Goal: Task Accomplishment & Management: Manage account settings

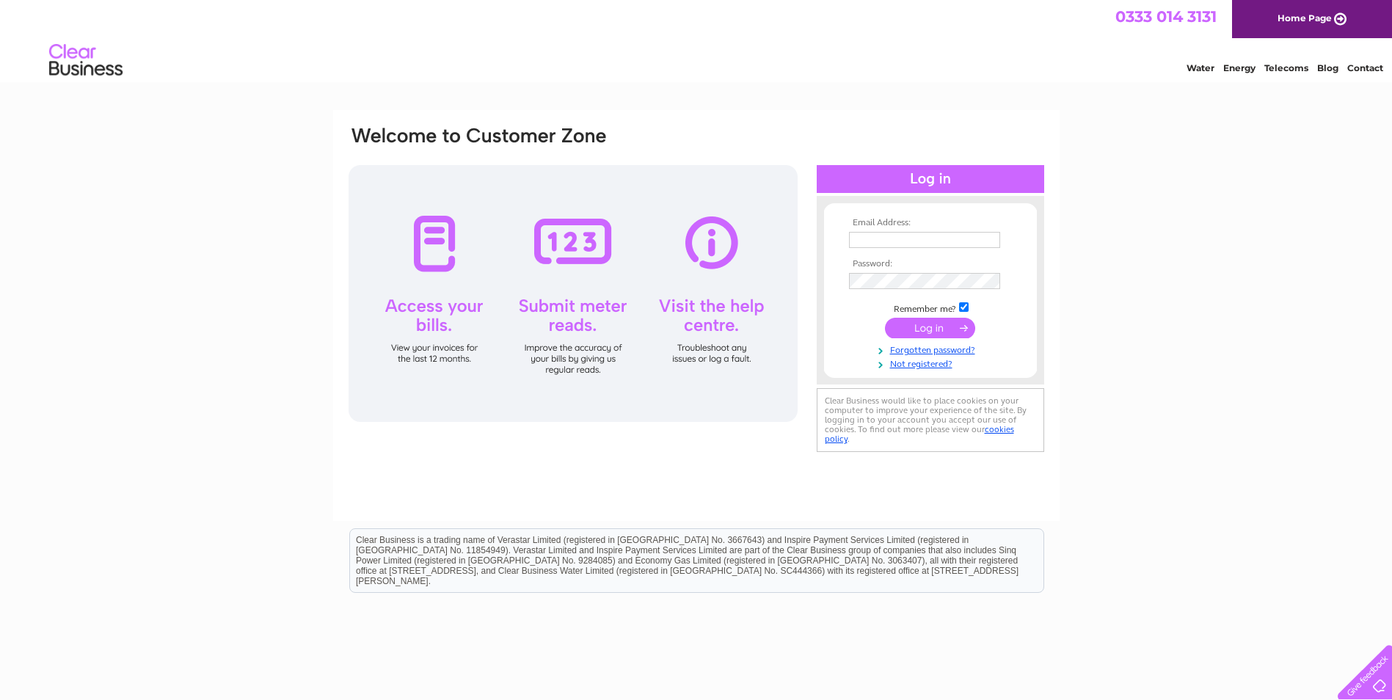
type input "chris@omegacommercials.co.uk"
click at [919, 325] on input "submit" at bounding box center [930, 328] width 90 height 21
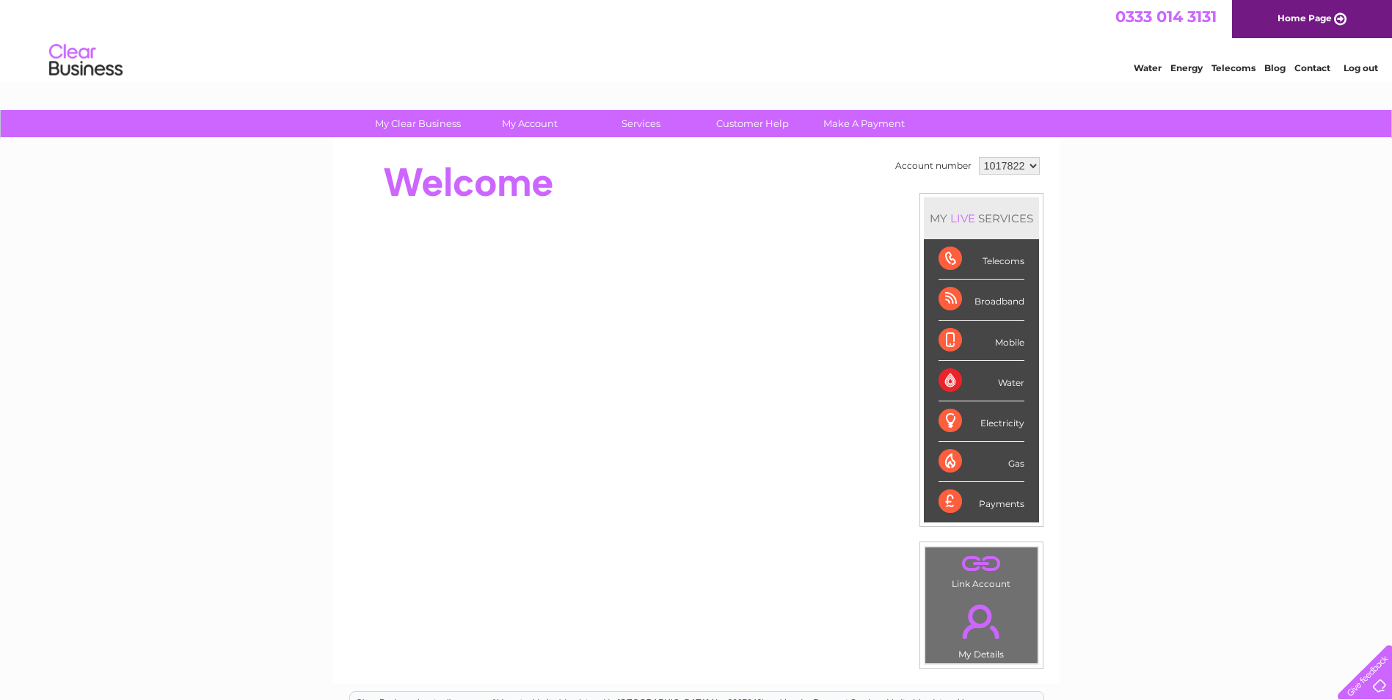
click at [1002, 257] on div "Telecoms" at bounding box center [982, 259] width 86 height 40
click at [950, 254] on div "Telecoms" at bounding box center [982, 259] width 86 height 40
click at [1239, 70] on link "Telecoms" at bounding box center [1233, 67] width 44 height 11
click at [972, 562] on link "." at bounding box center [981, 564] width 105 height 26
click at [1236, 68] on link "Telecoms" at bounding box center [1233, 67] width 44 height 11
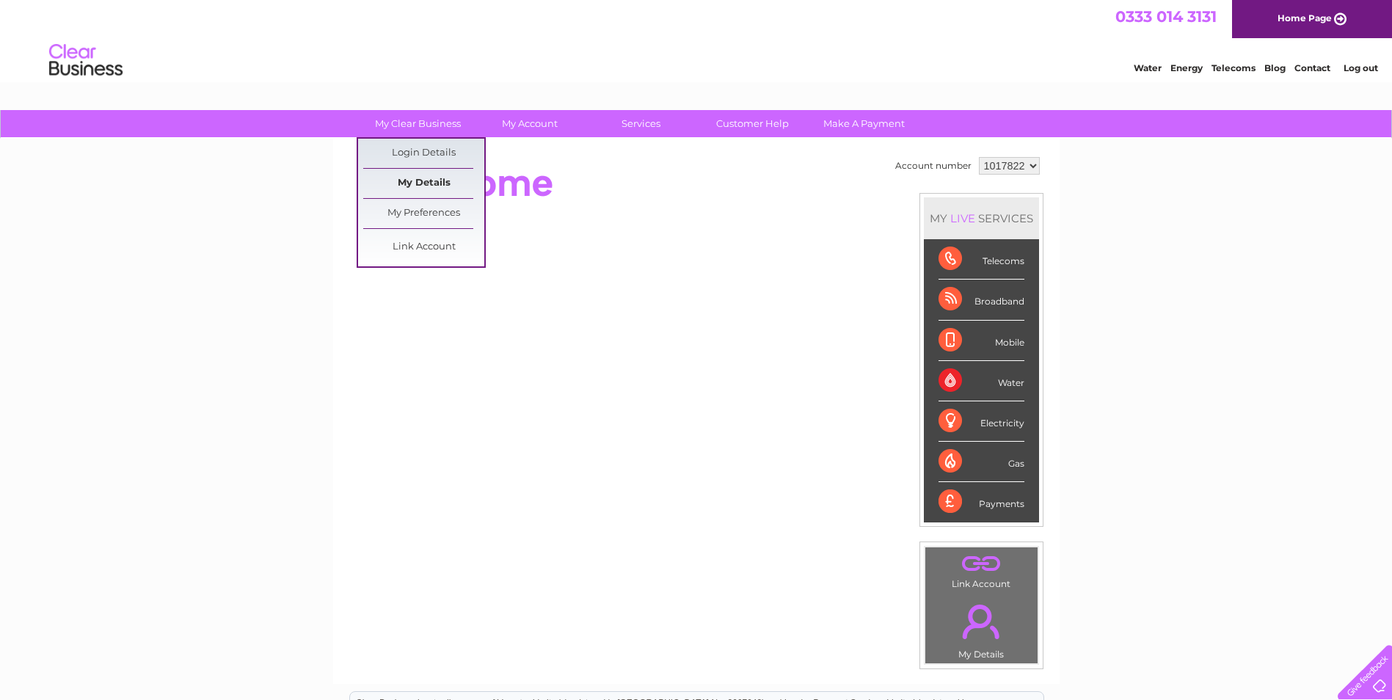
click at [411, 181] on link "My Details" at bounding box center [423, 183] width 121 height 29
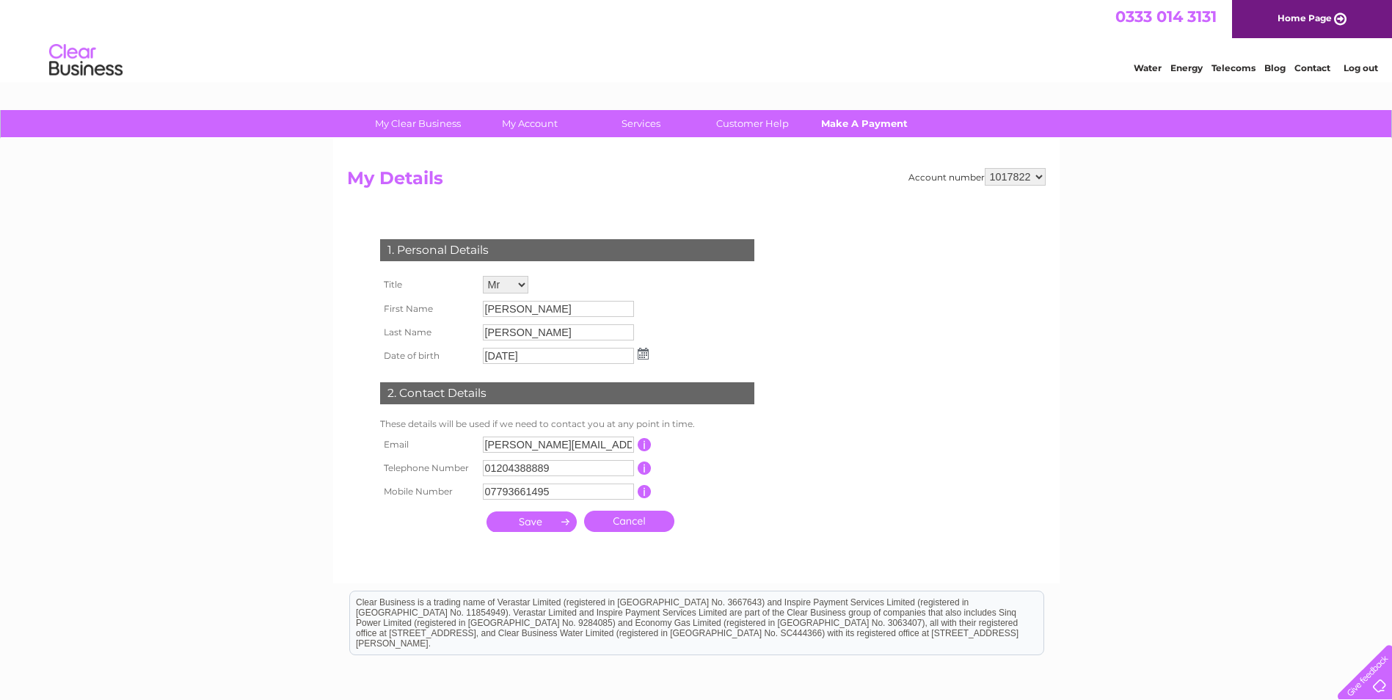
click at [866, 121] on link "Make A Payment" at bounding box center [864, 123] width 121 height 27
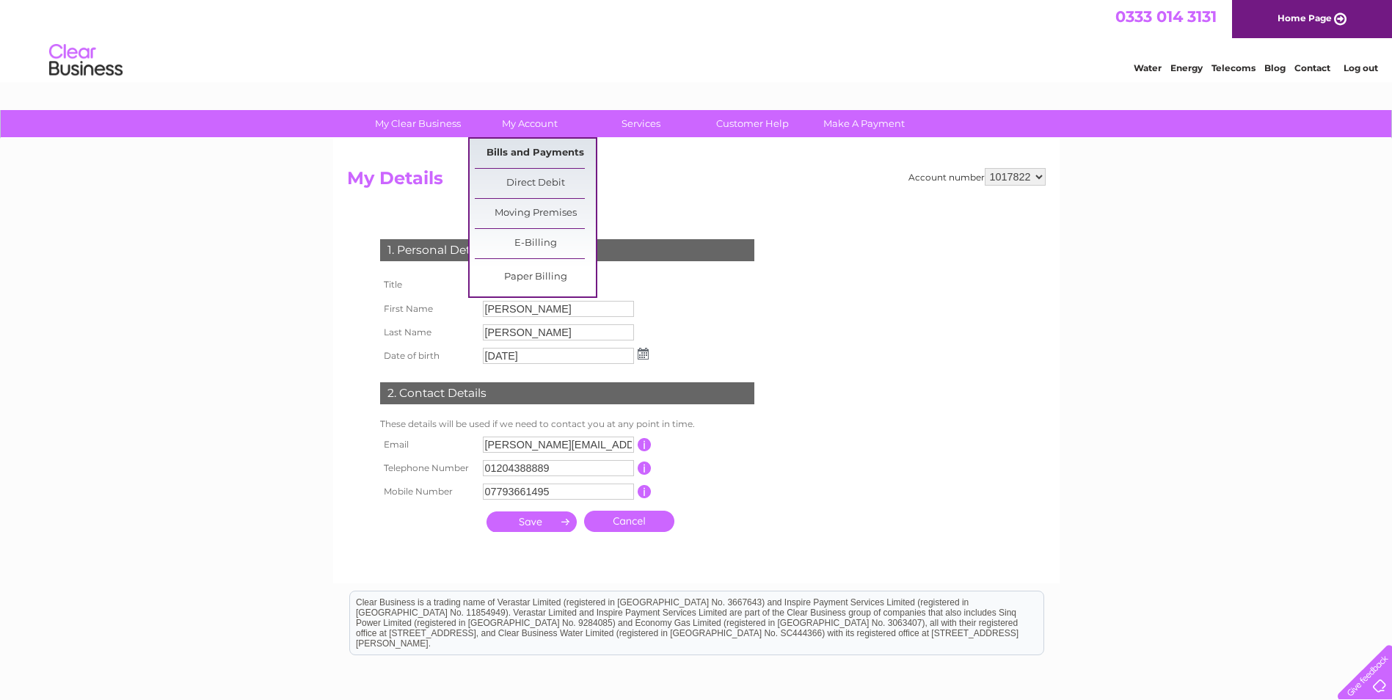
click at [522, 154] on link "Bills and Payments" at bounding box center [535, 153] width 121 height 29
